Goal: Information Seeking & Learning: Learn about a topic

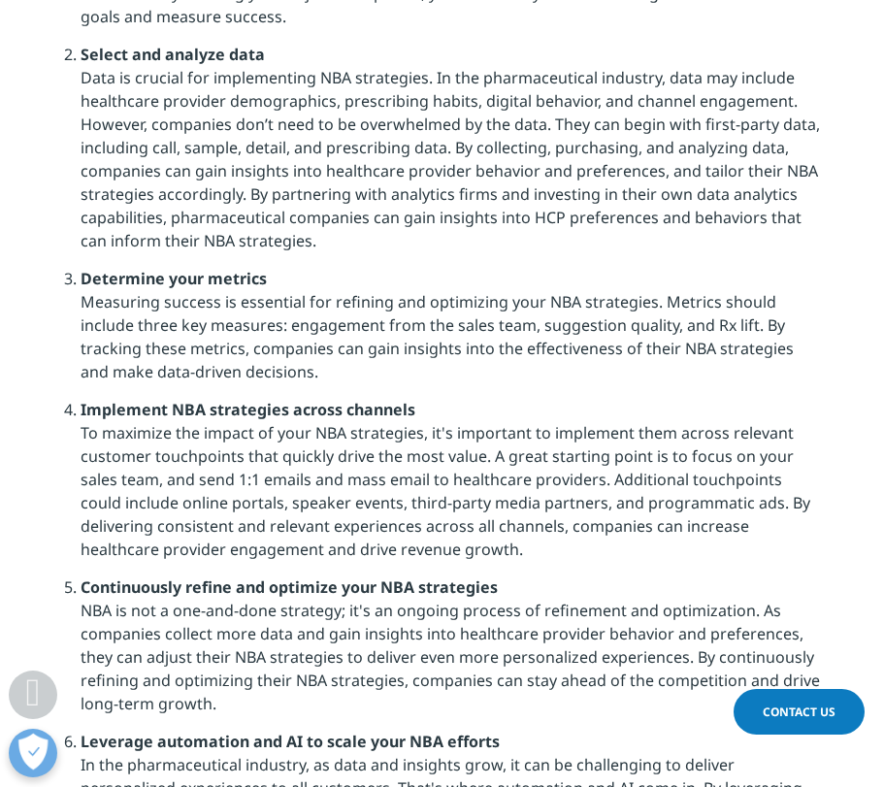
scroll to position [1120, 0]
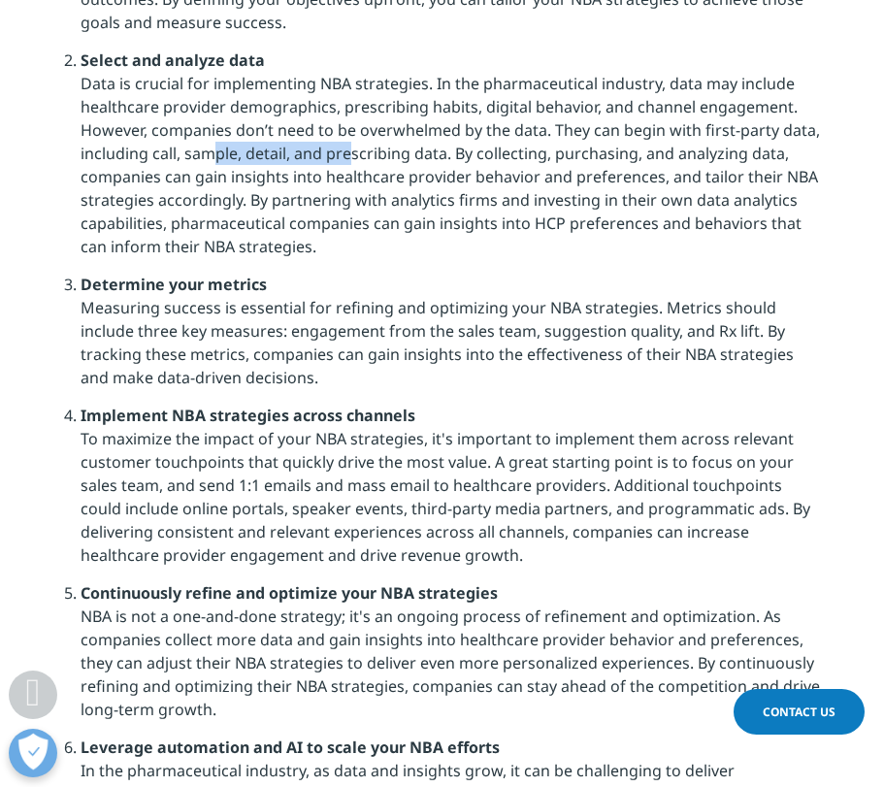
drag, startPoint x: 178, startPoint y: 153, endPoint x: 311, endPoint y: 150, distance: 133.9
click at [311, 150] on li "Select and analyze data Data is crucial for implementing NBA strategies. In the…" at bounding box center [451, 161] width 740 height 224
click at [566, 293] on li "Determine your metrics Measuring success is essential for refining and optimizi…" at bounding box center [451, 338] width 740 height 131
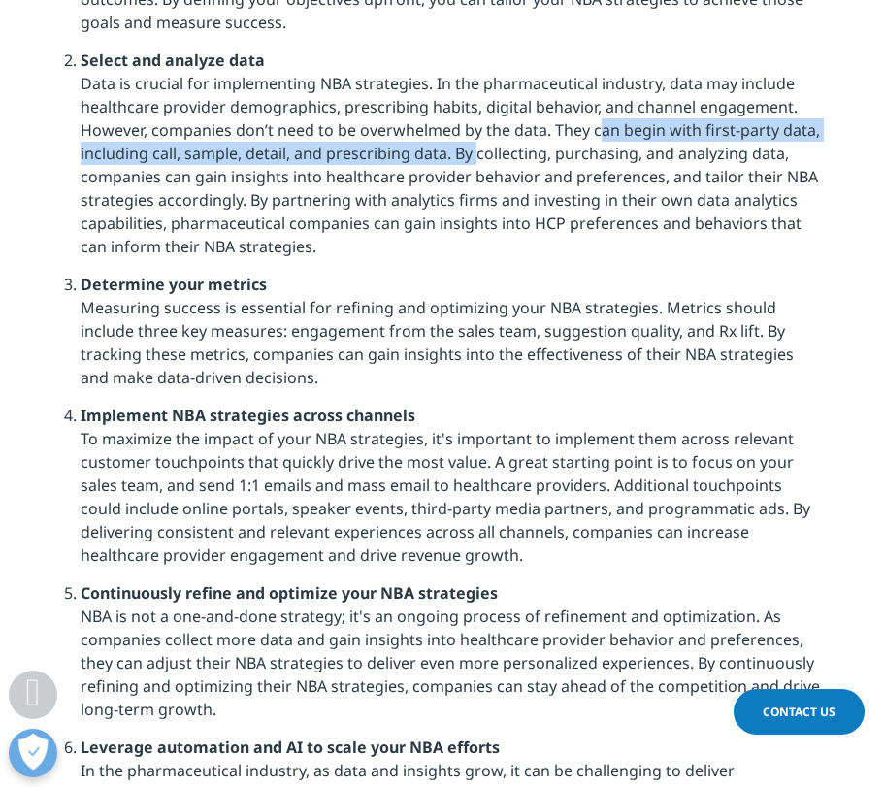
drag, startPoint x: 558, startPoint y: 126, endPoint x: 444, endPoint y: 152, distance: 116.5
click at [444, 152] on li "Select and analyze data Data is crucial for implementing NBA strategies. In the…" at bounding box center [451, 161] width 740 height 224
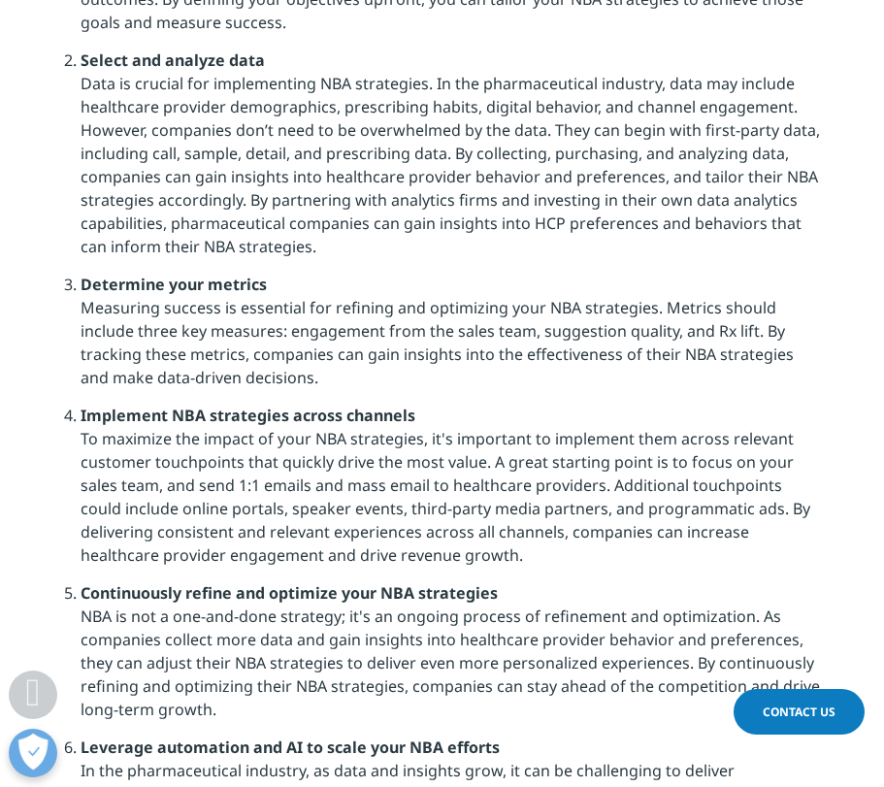
click at [525, 167] on li "Select and analyze data Data is crucial for implementing NBA strategies. In the…" at bounding box center [451, 161] width 740 height 224
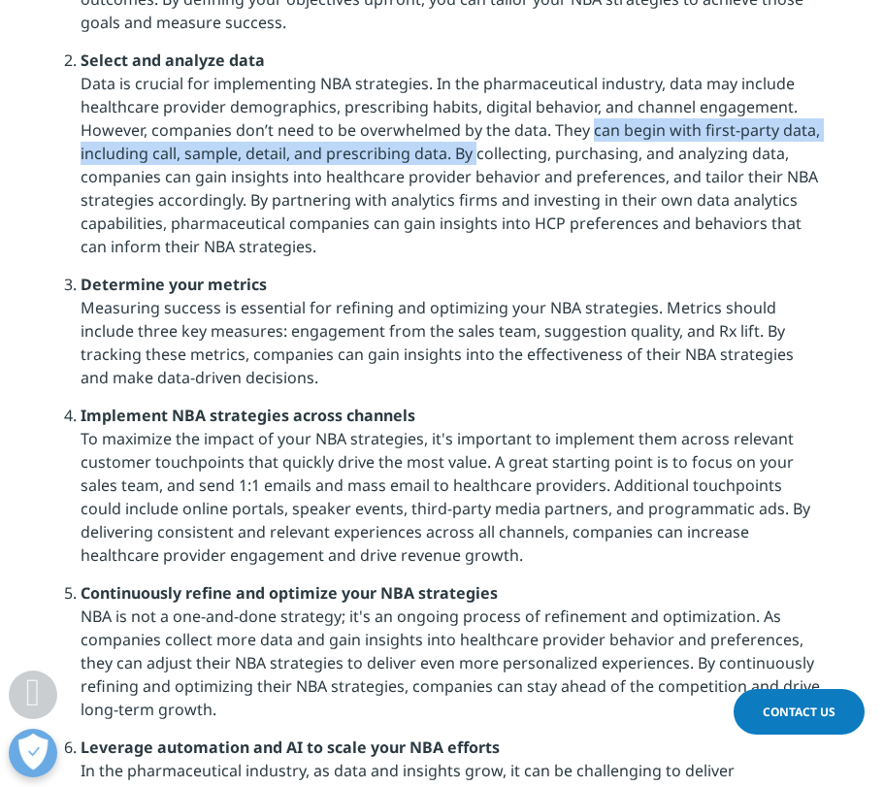
drag, startPoint x: 550, startPoint y: 131, endPoint x: 441, endPoint y: 156, distance: 111.6
click at [442, 156] on li "Select and analyze data Data is crucial for implementing NBA strategies. In the…" at bounding box center [451, 161] width 740 height 224
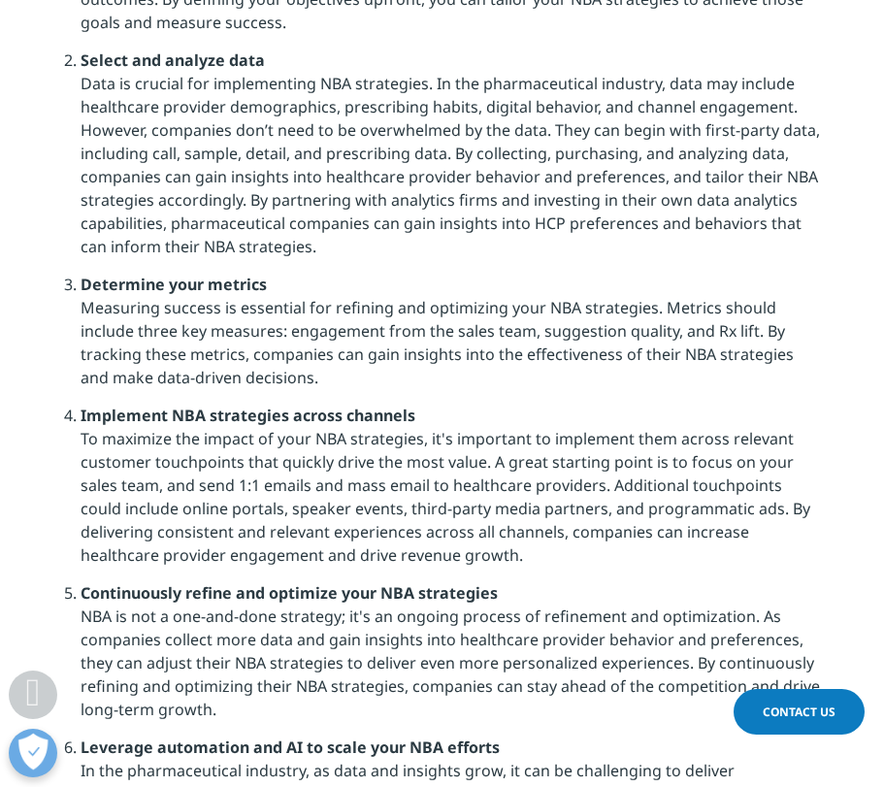
click at [466, 213] on li "Select and analyze data Data is crucial for implementing NBA strategies. In the…" at bounding box center [451, 161] width 740 height 224
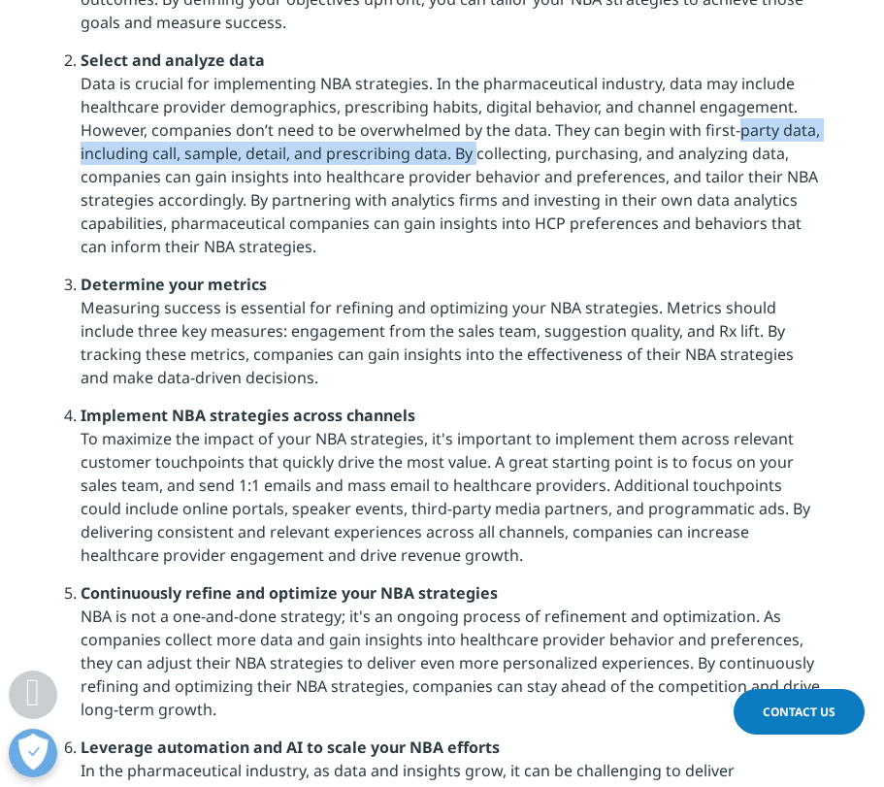
drag, startPoint x: 703, startPoint y: 130, endPoint x: 445, endPoint y: 152, distance: 259.1
click at [445, 152] on li "Select and analyze data Data is crucial for implementing NBA strategies. In the…" at bounding box center [451, 161] width 740 height 224
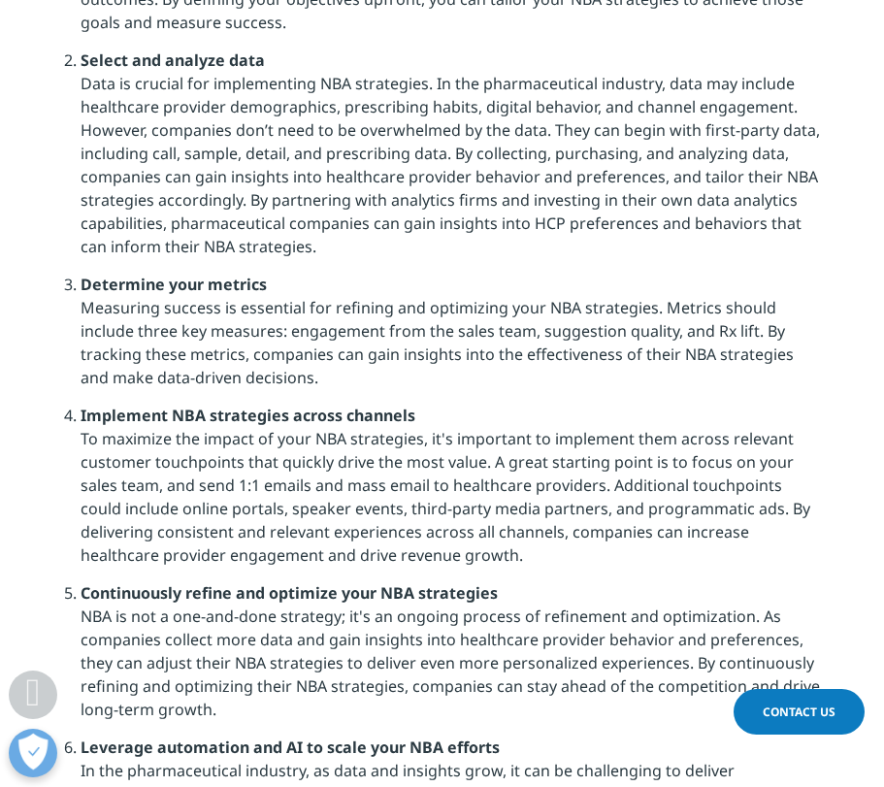
click at [658, 317] on li "Determine your metrics Measuring success is essential for refining and optimizi…" at bounding box center [451, 338] width 740 height 131
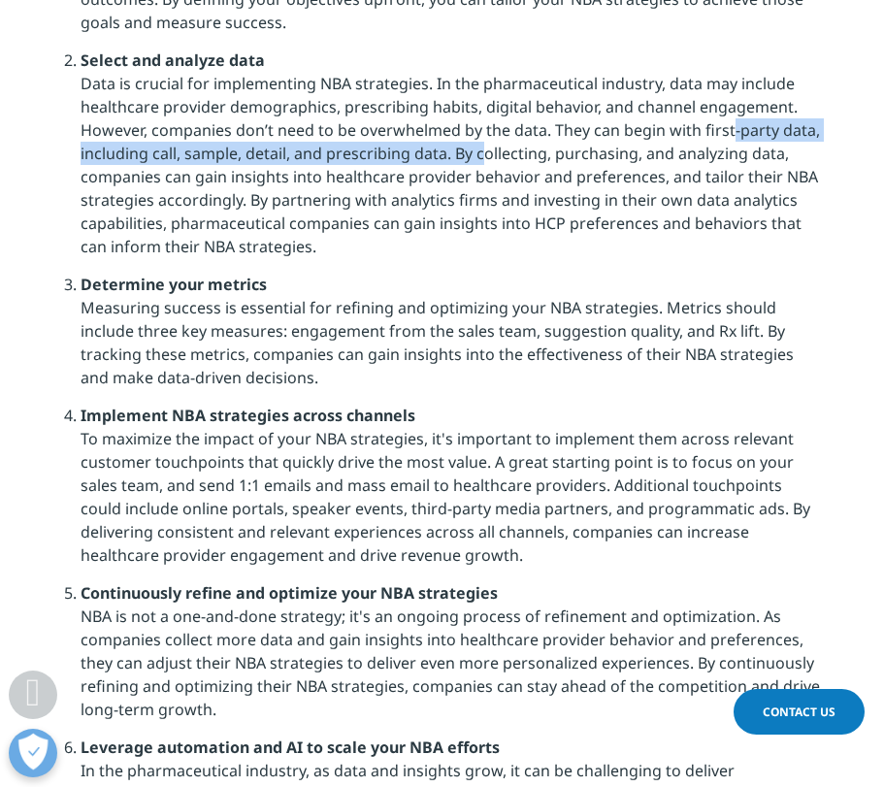
drag, startPoint x: 698, startPoint y: 128, endPoint x: 447, endPoint y: 154, distance: 251.7
click at [447, 154] on li "Select and analyze data Data is crucial for implementing NBA strategies. In the…" at bounding box center [451, 161] width 740 height 224
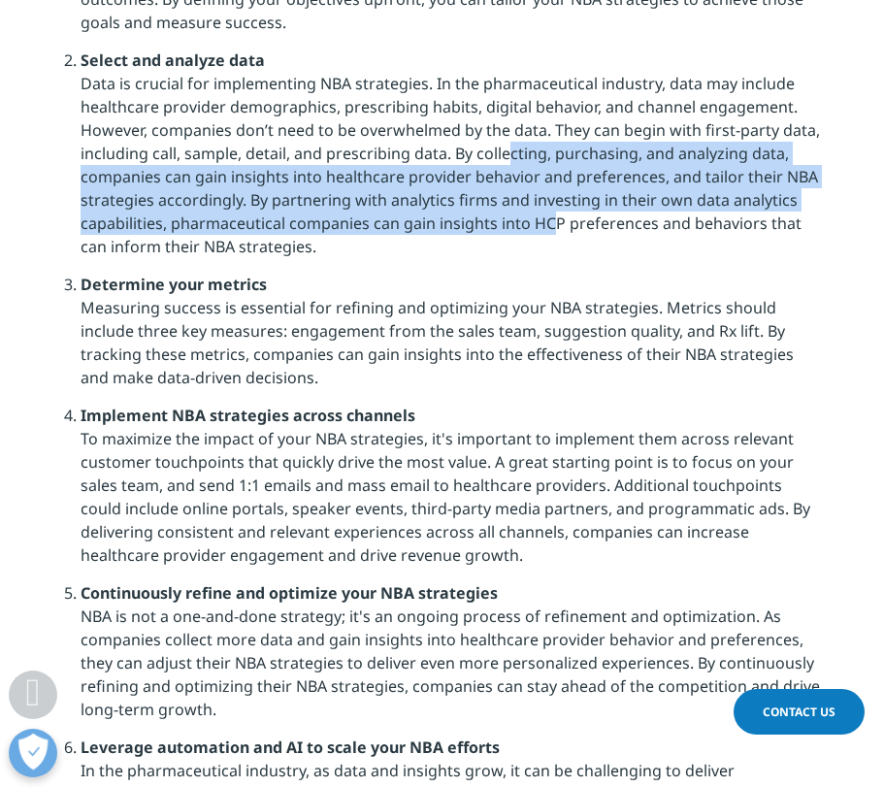
drag, startPoint x: 477, startPoint y: 154, endPoint x: 507, endPoint y: 217, distance: 69.5
click at [507, 218] on li "Select and analyze data Data is crucial for implementing NBA strategies. In the…" at bounding box center [451, 161] width 740 height 224
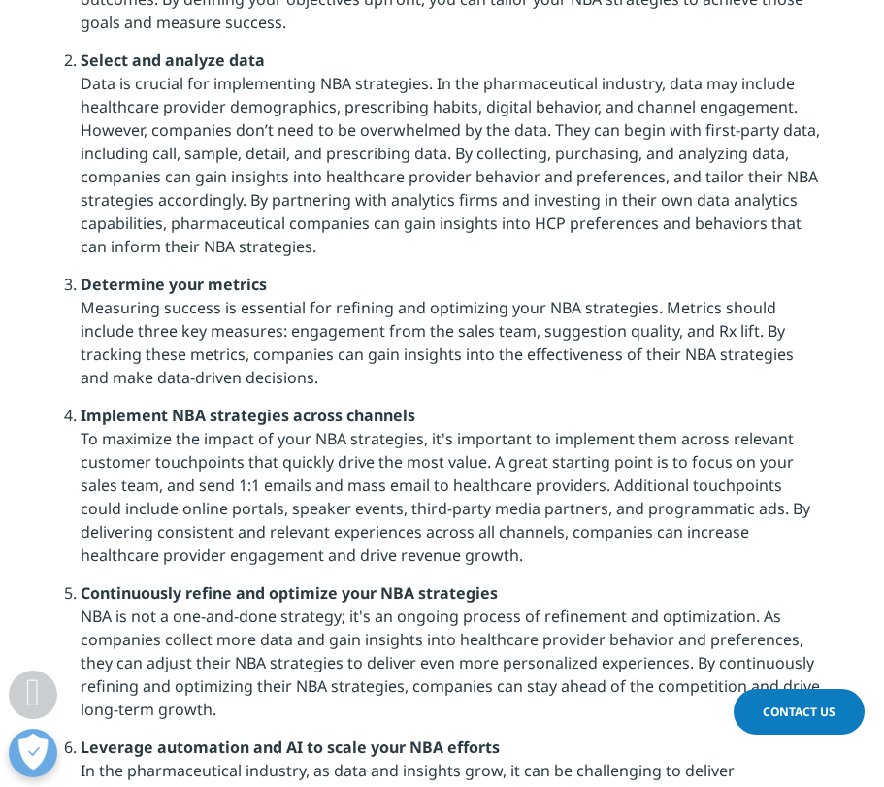
click at [466, 138] on li "Select and analyze data Data is crucial for implementing NBA strategies. In the…" at bounding box center [451, 161] width 740 height 224
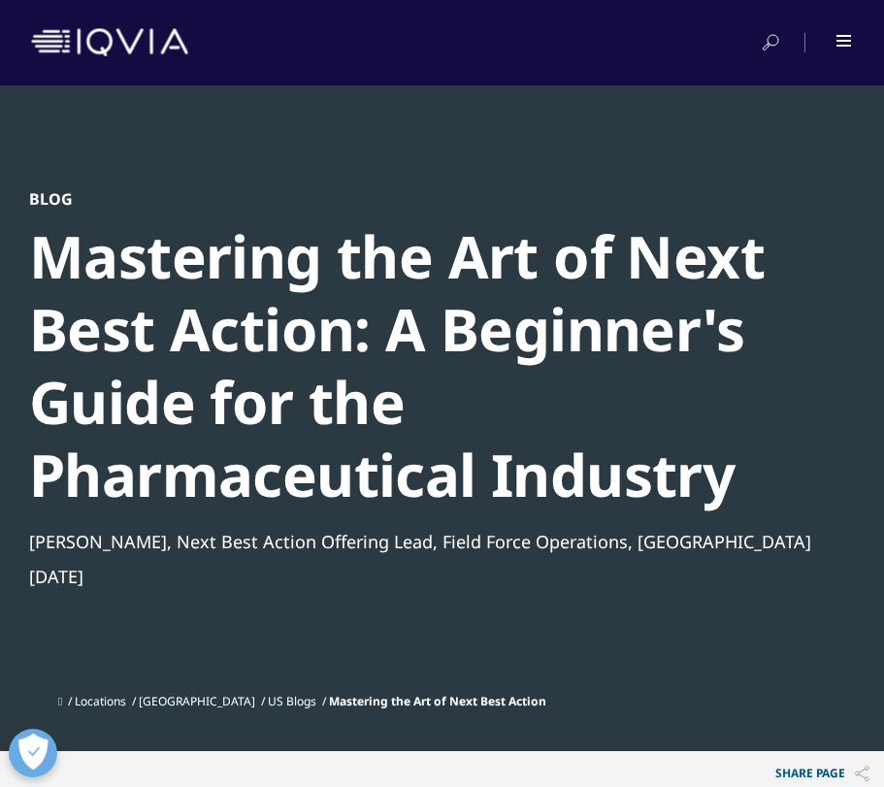
scroll to position [0, 0]
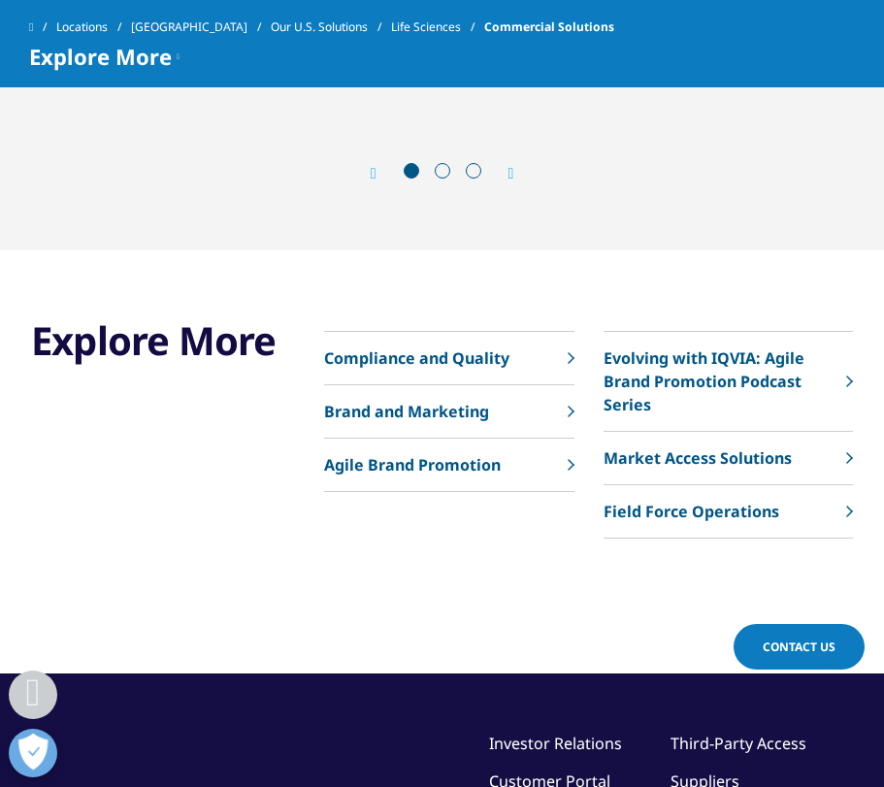
scroll to position [2094, 0]
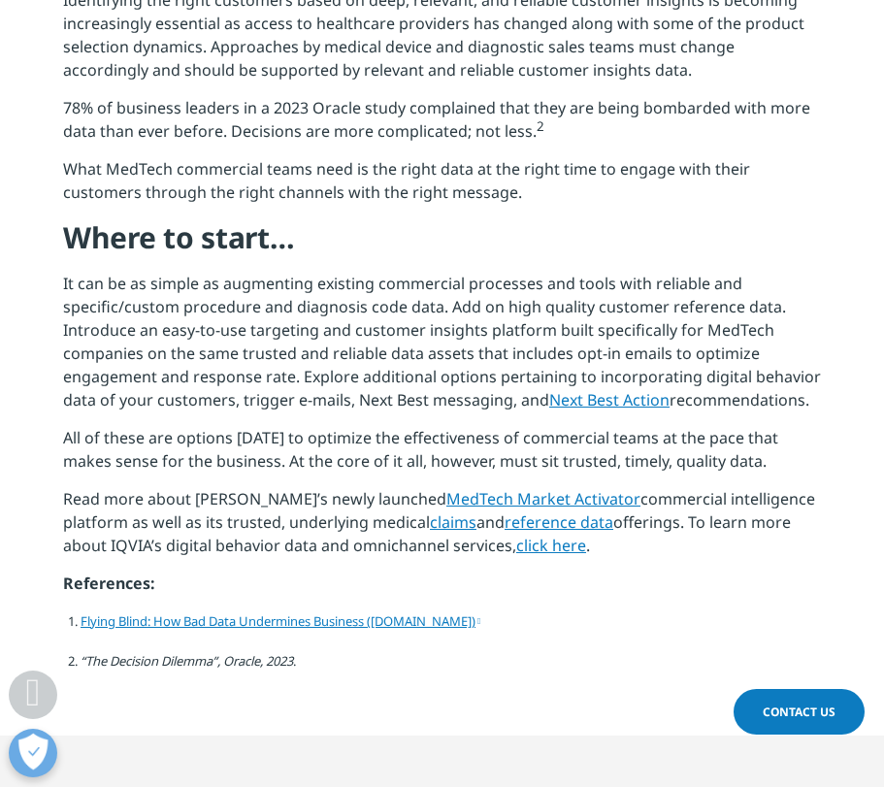
scroll to position [1428, 0]
